Goal: Find specific page/section: Find specific page/section

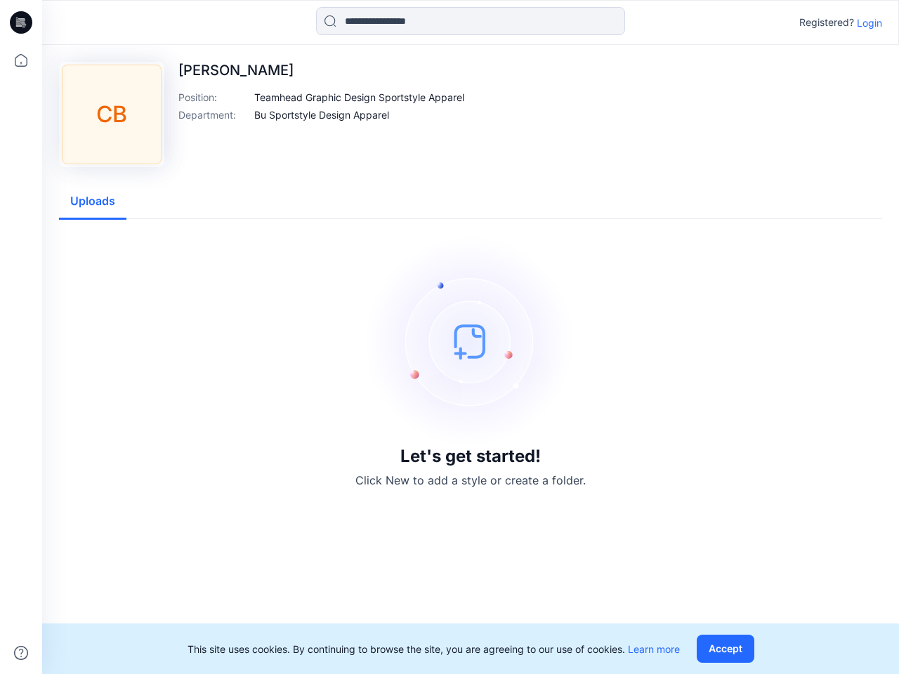
click at [449, 337] on img at bounding box center [470, 341] width 211 height 211
click at [22, 22] on icon at bounding box center [23, 22] width 6 height 1
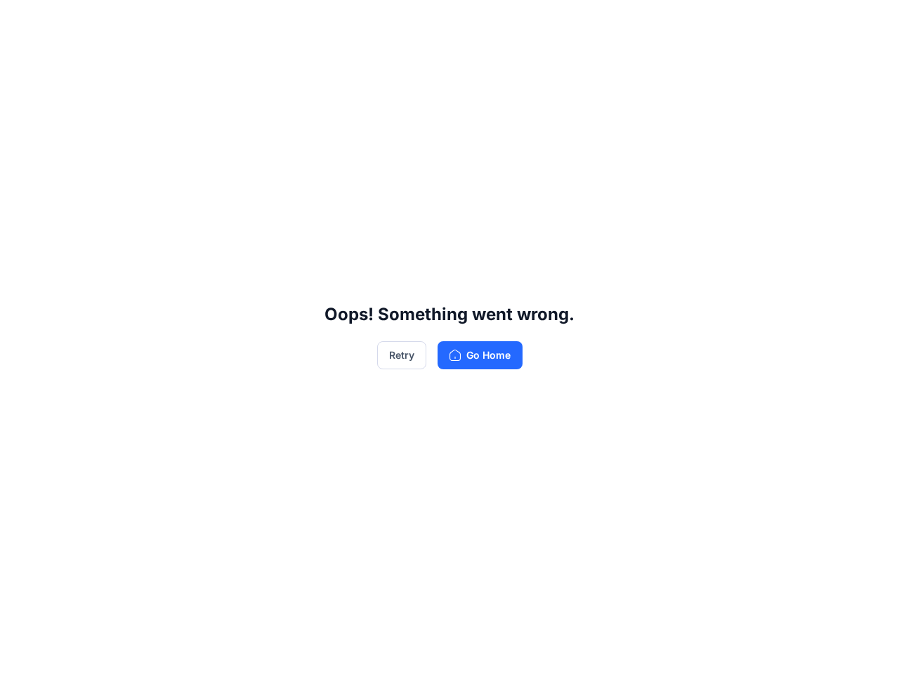
click at [21, 60] on div "Oops! Something went wrong. Retry Go Home" at bounding box center [449, 337] width 899 height 674
click at [21, 653] on div "Oops! Something went wrong. Retry Go Home" at bounding box center [449, 337] width 899 height 674
click at [470, 21] on div "Oops! Something went wrong. Retry Go Home" at bounding box center [449, 337] width 899 height 674
click at [869, 22] on div "Oops! Something went wrong. Retry Go Home" at bounding box center [449, 337] width 899 height 674
click at [359, 97] on div "Oops! Something went wrong. Retry Go Home" at bounding box center [449, 337] width 899 height 674
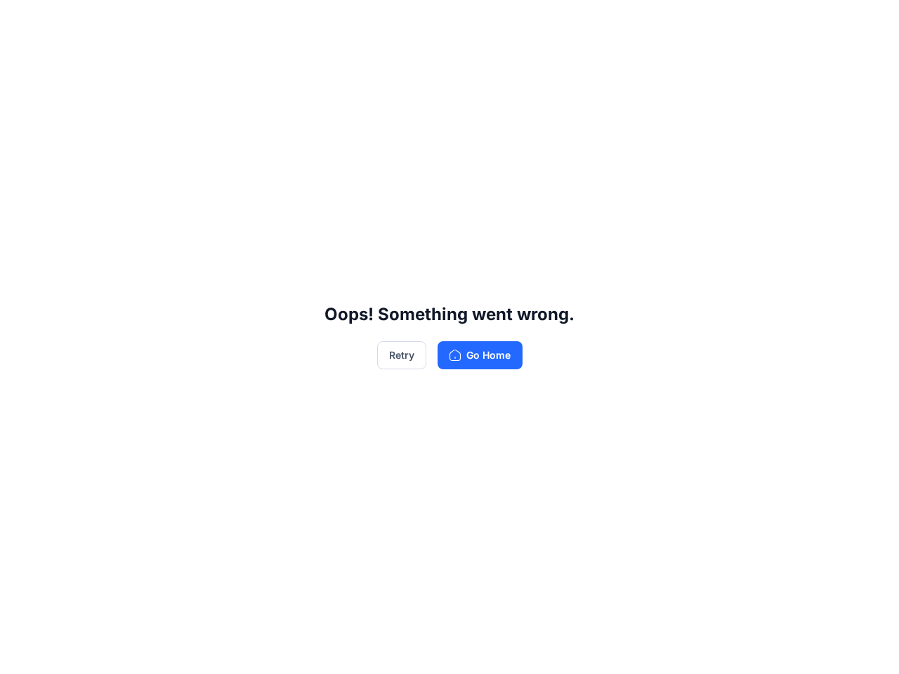
click at [322, 114] on div "Oops! Something went wrong. Retry Go Home" at bounding box center [449, 337] width 899 height 674
click at [93, 201] on div "Oops! Something went wrong. Retry Go Home" at bounding box center [449, 337] width 899 height 674
click at [728, 649] on div "Oops! Something went wrong. Retry Go Home" at bounding box center [449, 337] width 899 height 674
